Goal: Information Seeking & Learning: Learn about a topic

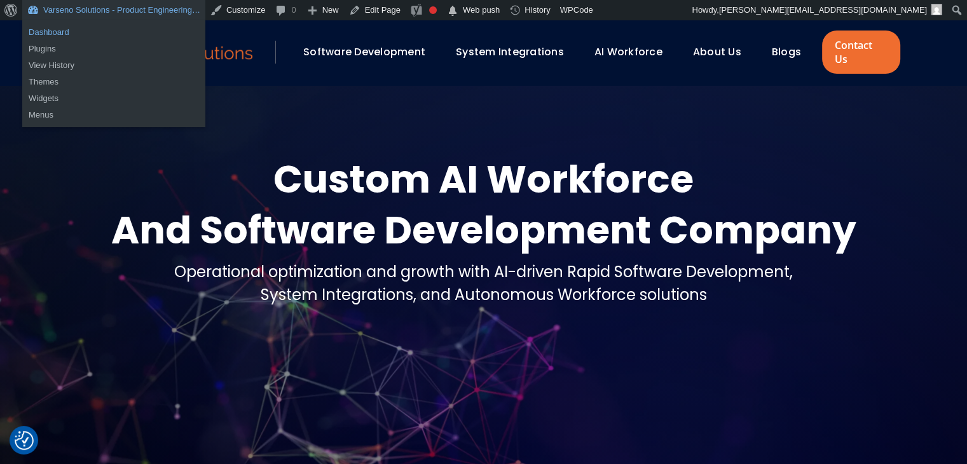
click at [72, 27] on link "Dashboard" at bounding box center [113, 32] width 183 height 17
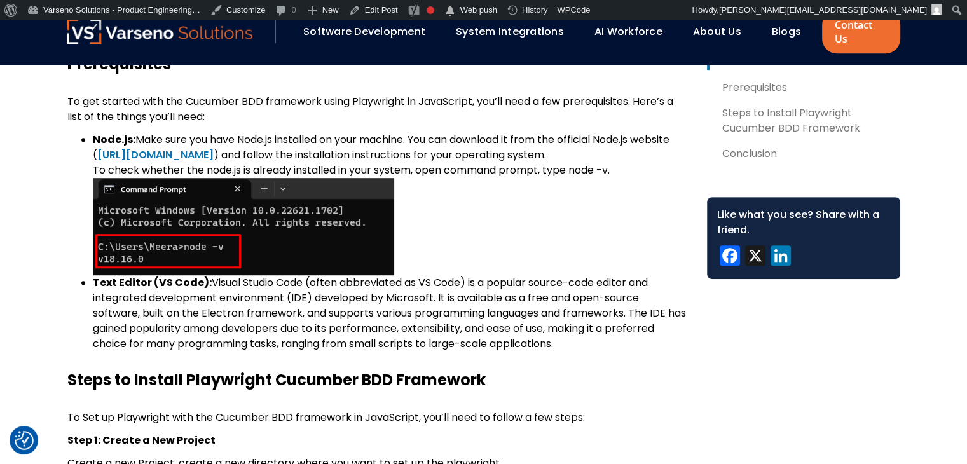
scroll to position [628, 0]
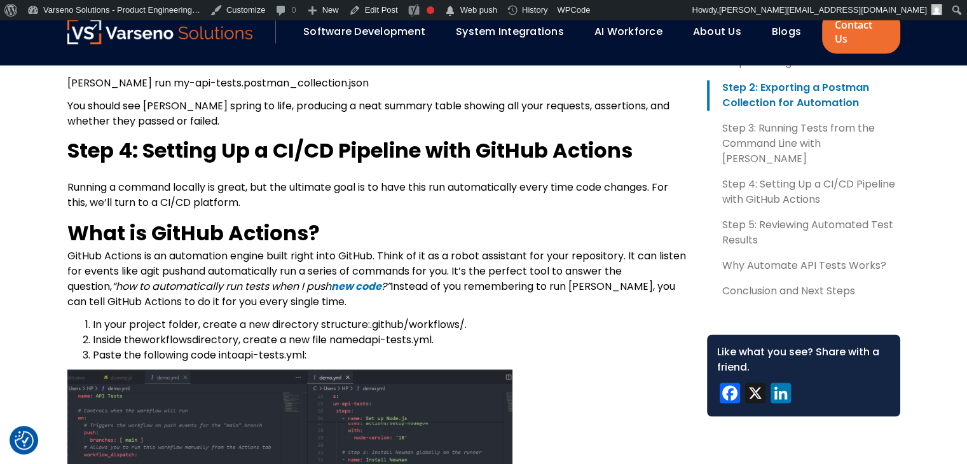
scroll to position [2074, 0]
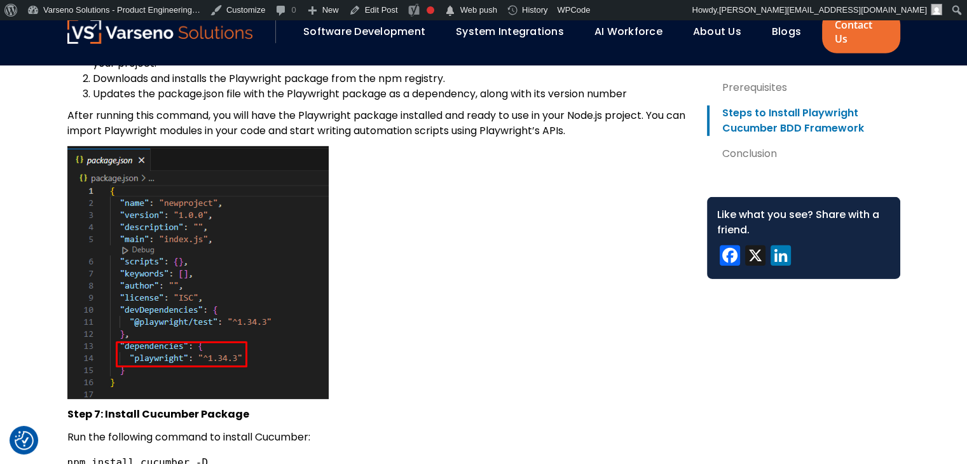
scroll to position [3974, 0]
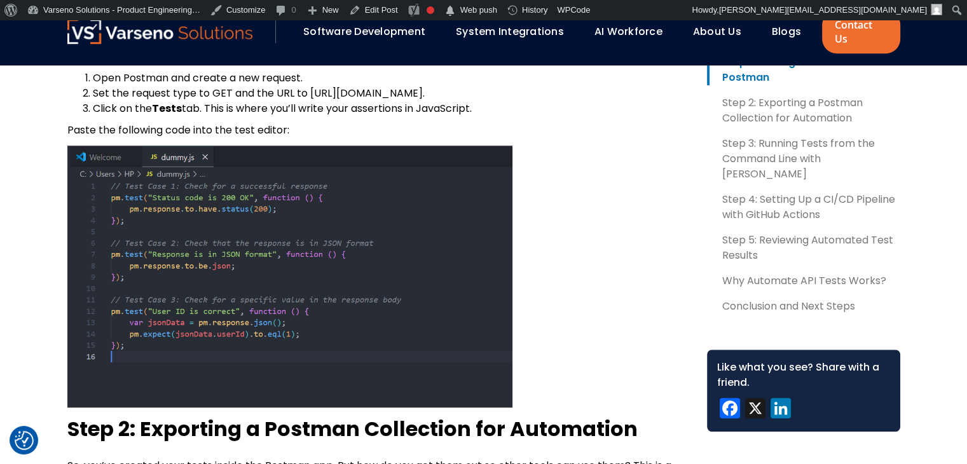
scroll to position [1137, 0]
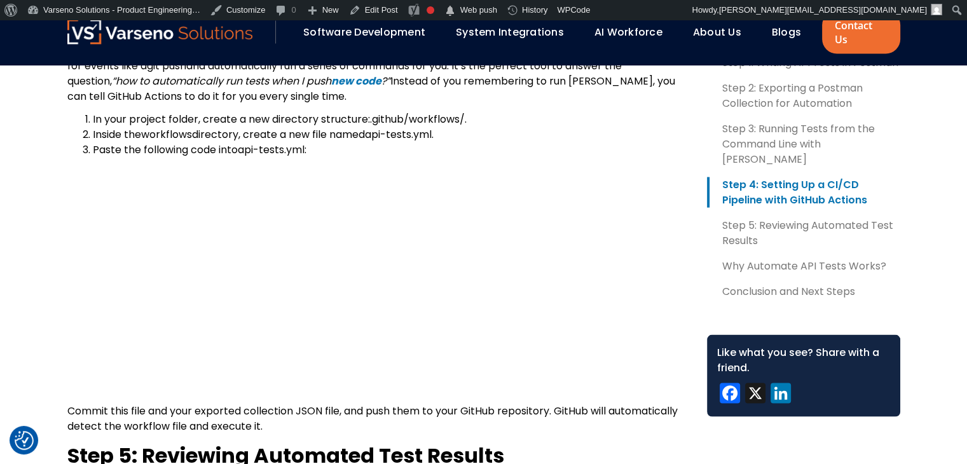
scroll to position [2406, 0]
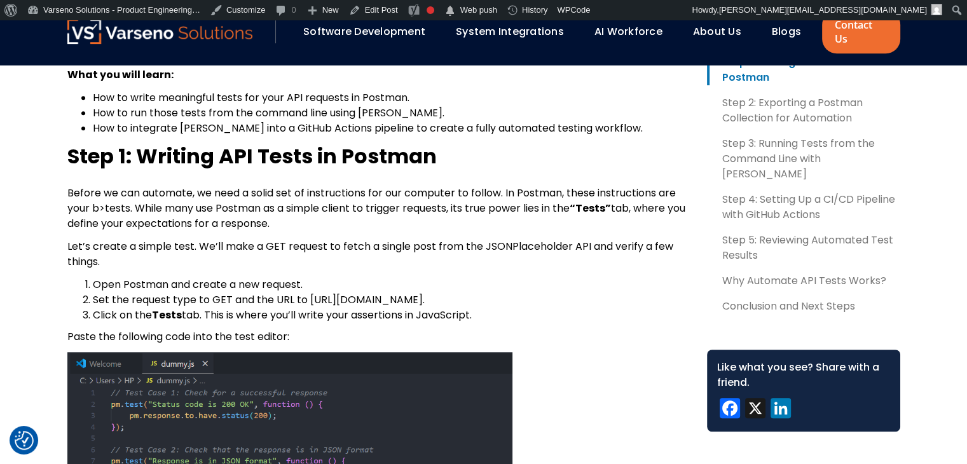
scroll to position [783, 0]
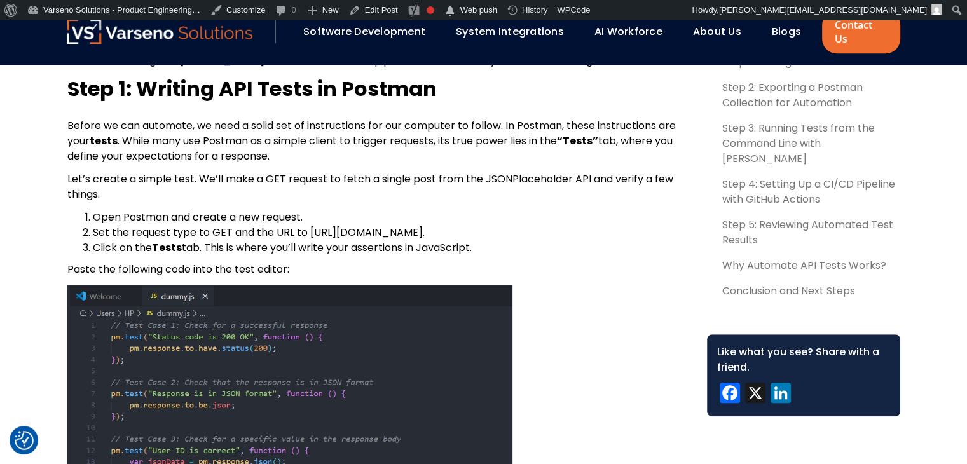
scroll to position [848, 0]
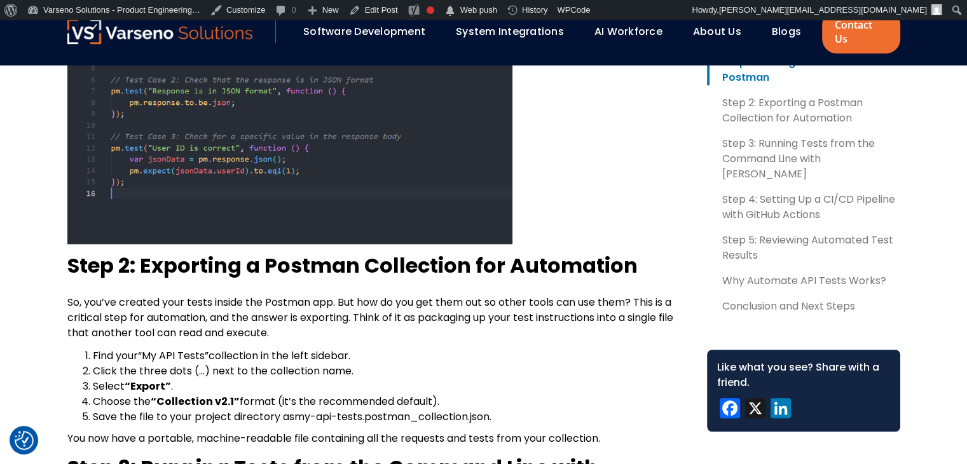
scroll to position [1164, 0]
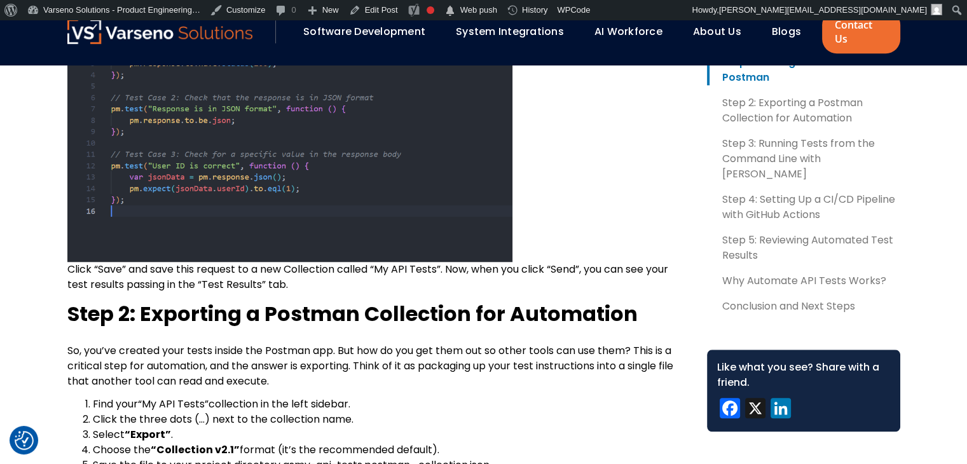
scroll to position [1170, 0]
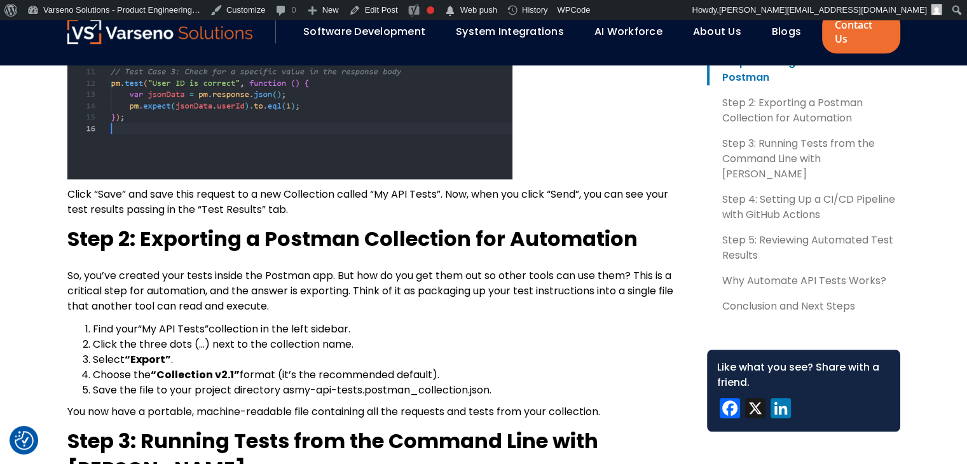
scroll to position [1218, 0]
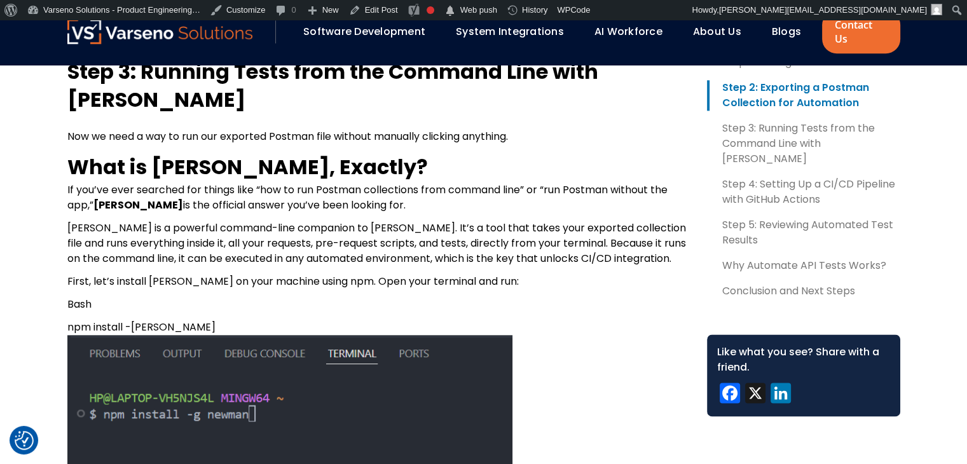
scroll to position [1600, 0]
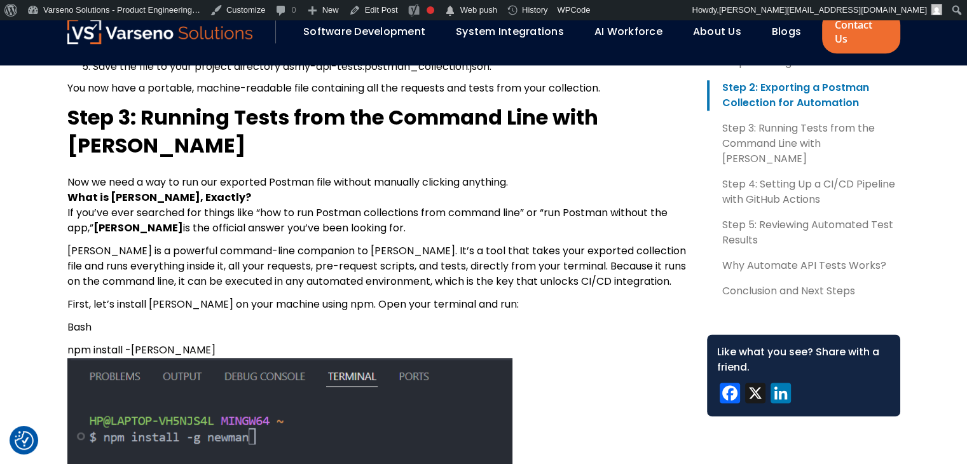
scroll to position [1554, 0]
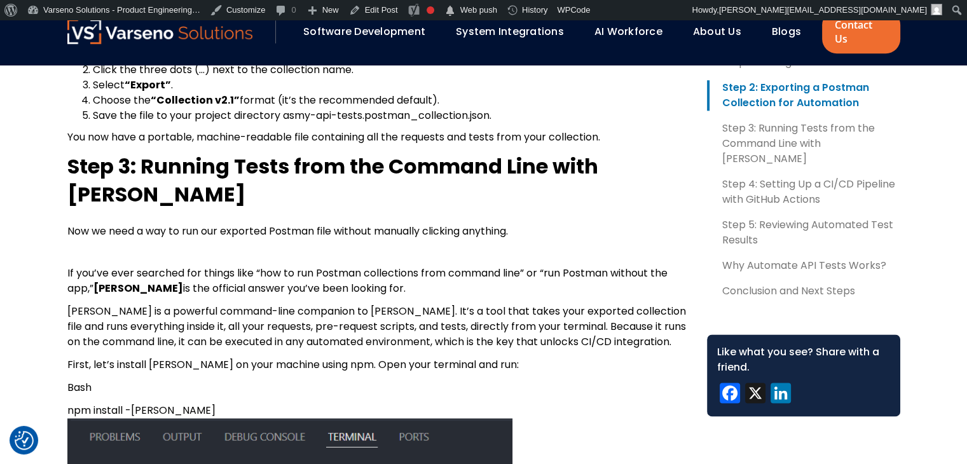
scroll to position [1505, 0]
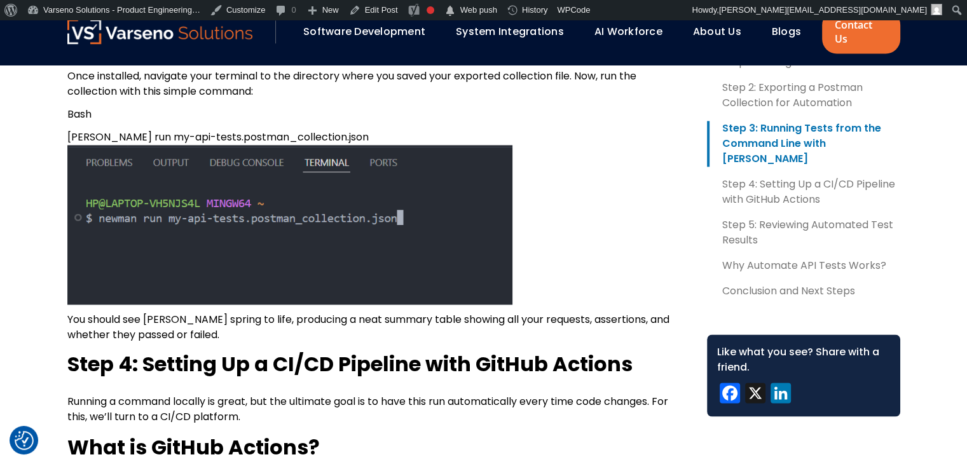
scroll to position [2024, 0]
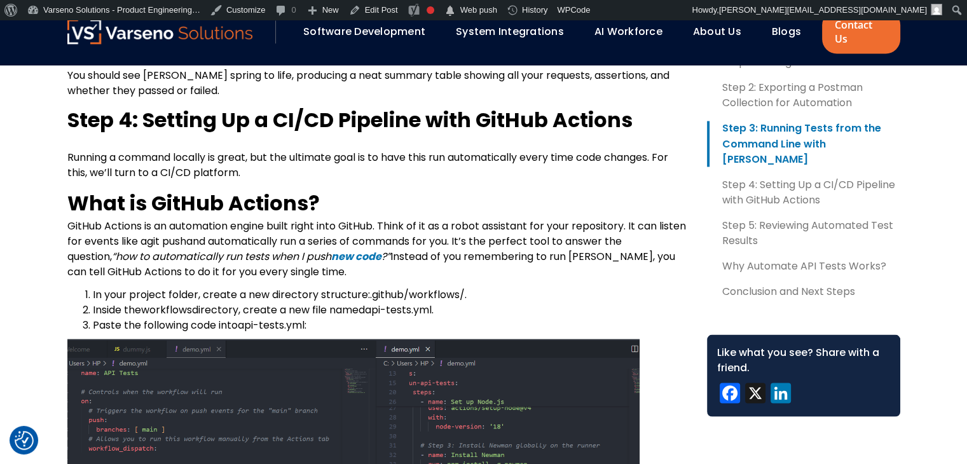
scroll to position [2285, 0]
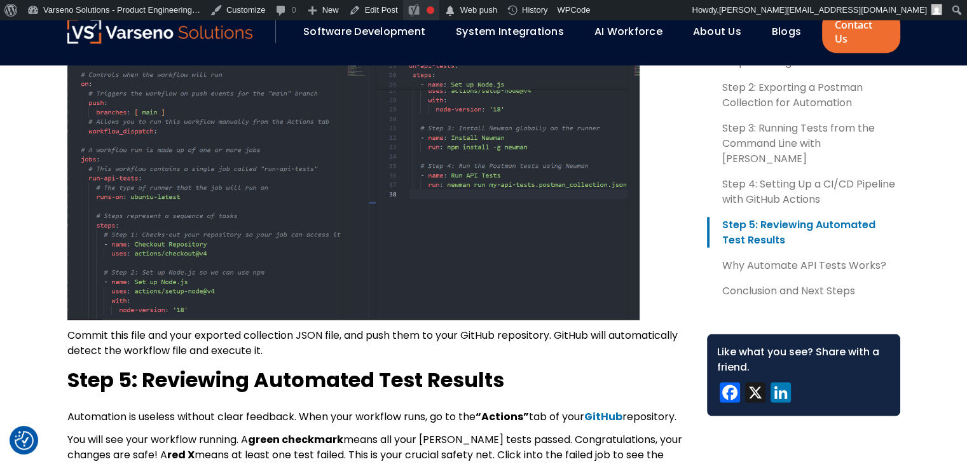
scroll to position [2563, 0]
